Goal: Find specific page/section: Find specific page/section

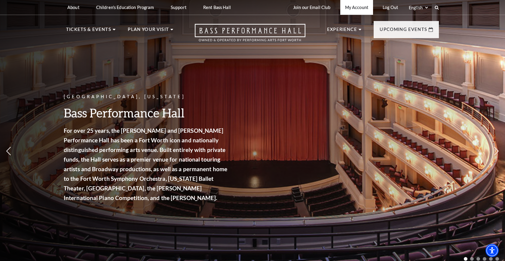
click at [357, 7] on link "My Account" at bounding box center [356, 7] width 33 height 15
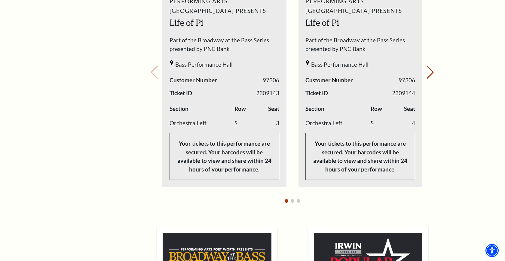
scroll to position [335, 0]
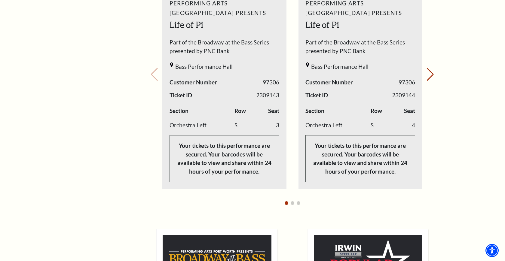
click at [151, 65] on div "Your next show Previous slide. Next slide." at bounding box center [292, 66] width 284 height 286
click at [431, 68] on button "Next slide." at bounding box center [430, 74] width 8 height 13
click at [431, 66] on div "Your next show Previous slide. Next slide." at bounding box center [292, 66] width 284 height 286
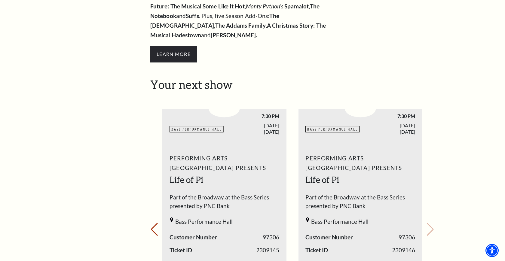
scroll to position [179, 0]
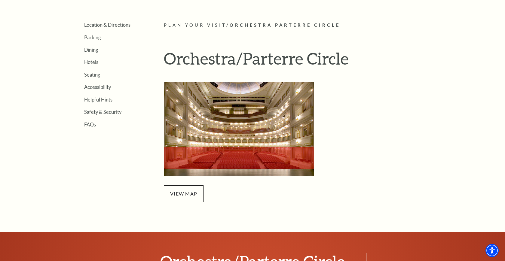
scroll to position [142, 0]
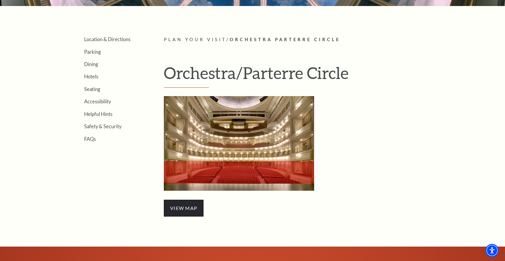
click at [187, 204] on span "view map" at bounding box center [184, 208] width 40 height 17
